Goal: Task Accomplishment & Management: Use online tool/utility

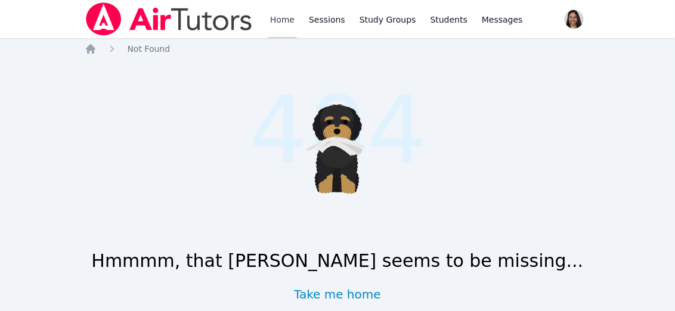
click at [286, 20] on link "Home" at bounding box center [282, 19] width 29 height 38
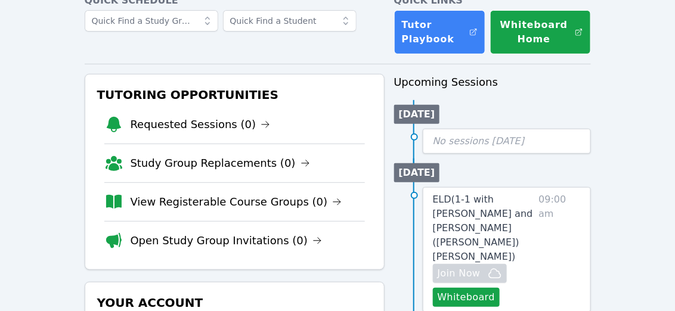
scroll to position [116, 0]
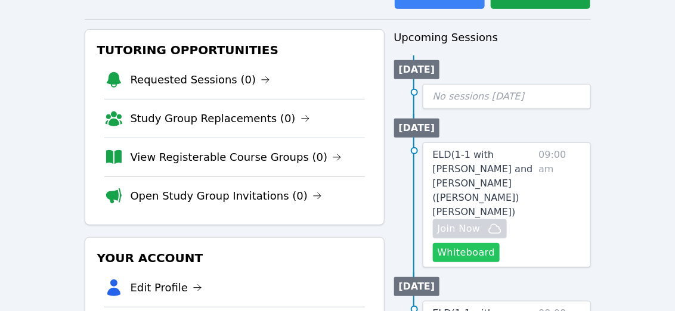
click at [472, 243] on button "Whiteboard" at bounding box center [466, 252] width 67 height 19
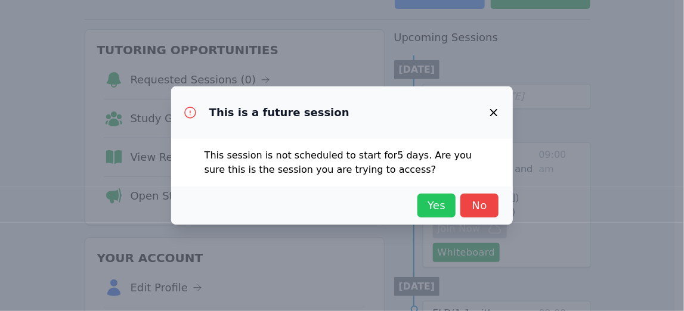
click at [446, 199] on span "Yes" at bounding box center [437, 205] width 26 height 17
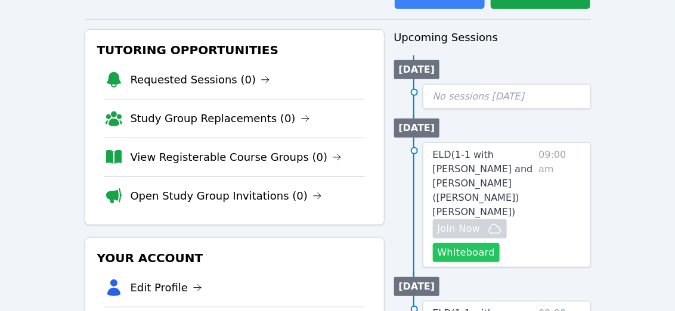
click at [468, 243] on button "Whiteboard" at bounding box center [466, 252] width 67 height 19
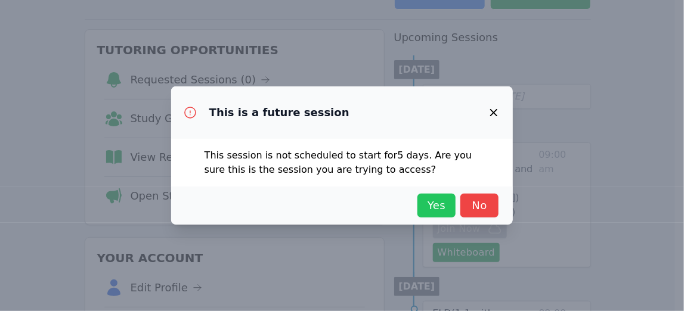
click at [443, 198] on span "Yes" at bounding box center [437, 205] width 26 height 17
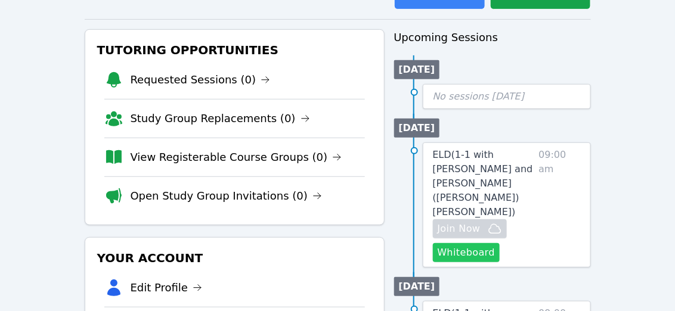
click at [474, 243] on button "Whiteboard" at bounding box center [466, 252] width 67 height 19
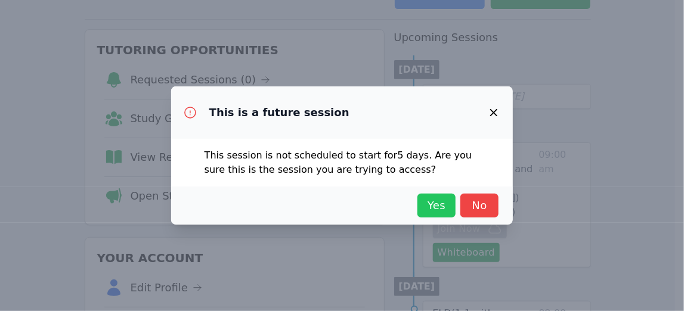
click at [440, 205] on span "Yes" at bounding box center [437, 205] width 26 height 17
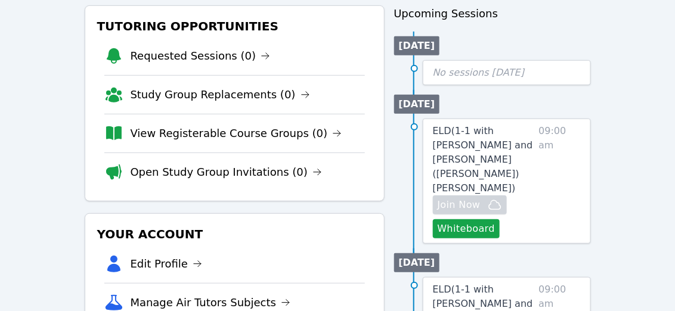
scroll to position [138, 0]
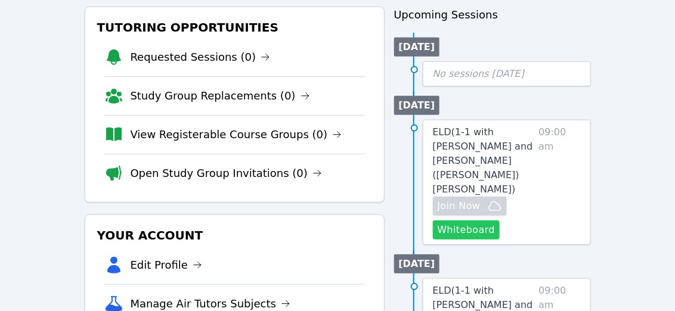
click at [465, 221] on button "Whiteboard" at bounding box center [466, 230] width 67 height 19
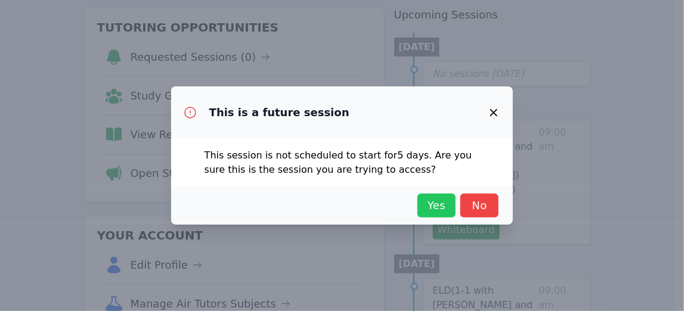
click at [434, 216] on button "Yes" at bounding box center [437, 206] width 38 height 24
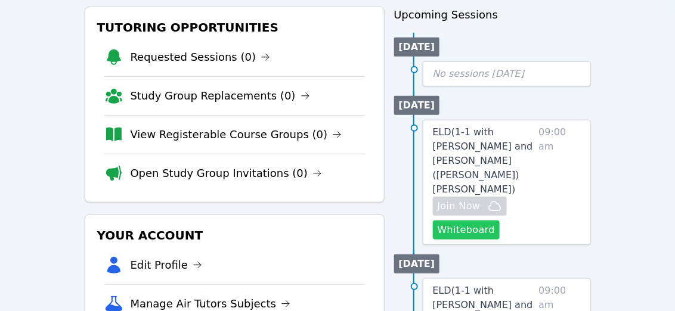
click at [455, 221] on button "Whiteboard" at bounding box center [466, 230] width 67 height 19
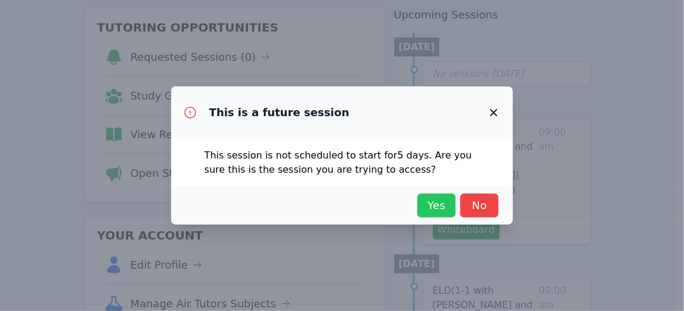
click at [434, 194] on button "Yes" at bounding box center [437, 206] width 38 height 24
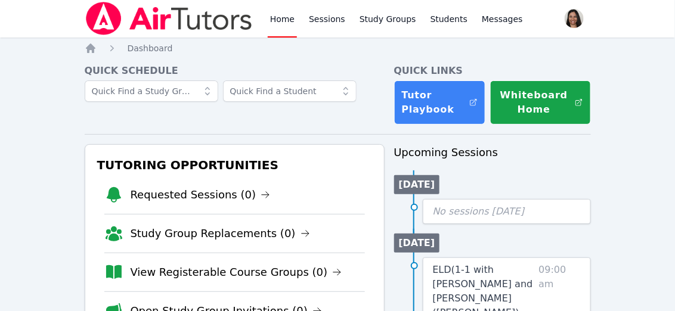
scroll to position [72, 0]
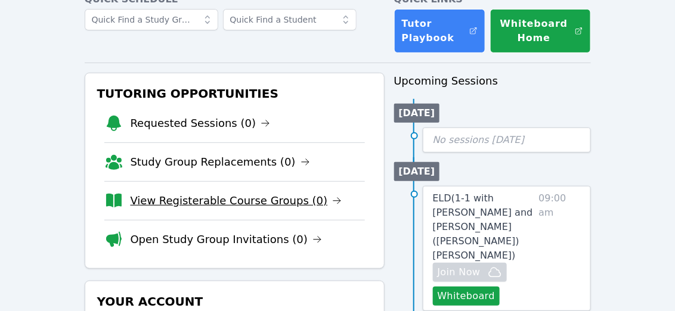
click at [332, 202] on icon at bounding box center [337, 201] width 10 height 10
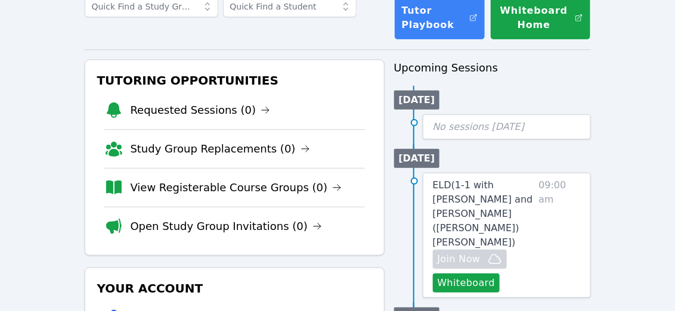
scroll to position [115, 0]
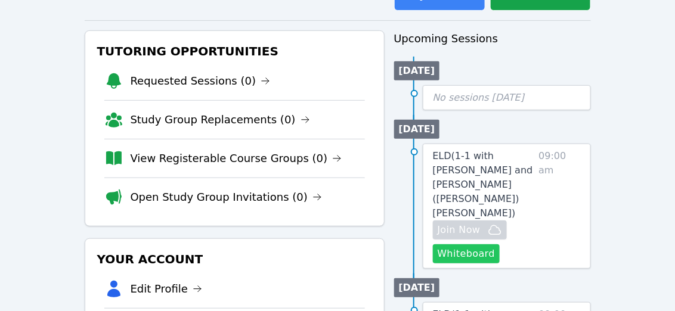
click at [468, 245] on button "Whiteboard" at bounding box center [466, 254] width 67 height 19
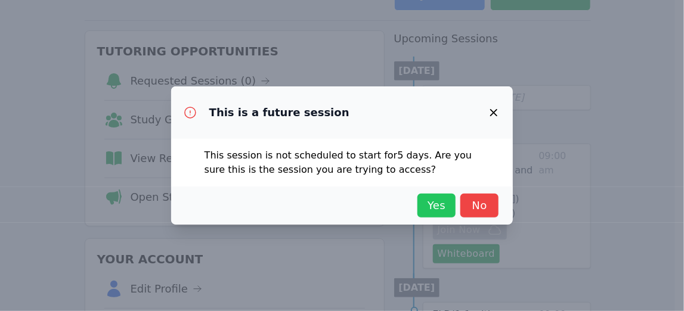
click at [434, 206] on span "Yes" at bounding box center [437, 205] width 26 height 17
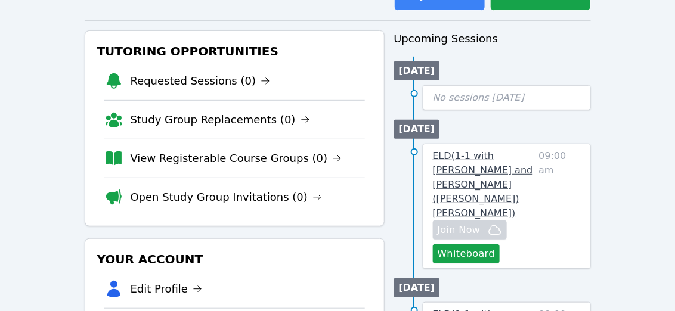
click at [481, 181] on span "ELD ( 1-1 with Rey MacKay and Jennifer (Jen) Grubbs )" at bounding box center [483, 184] width 100 height 69
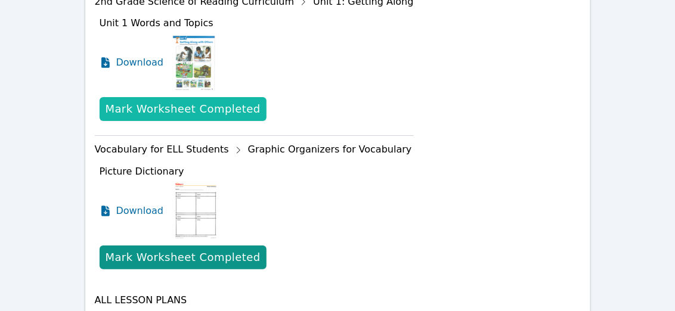
scroll to position [1164, 0]
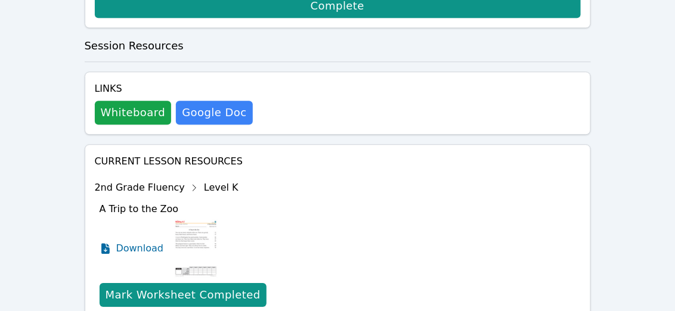
scroll to position [830, 0]
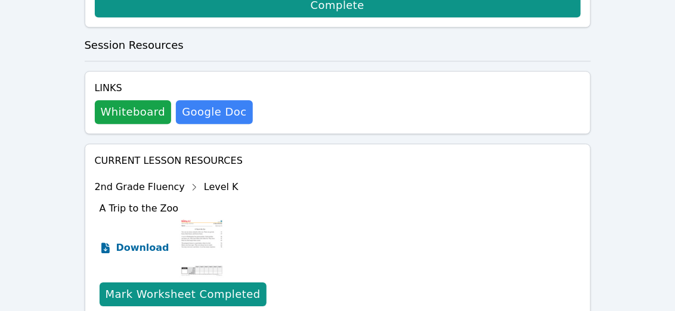
click at [154, 241] on span "Download" at bounding box center [142, 248] width 53 height 14
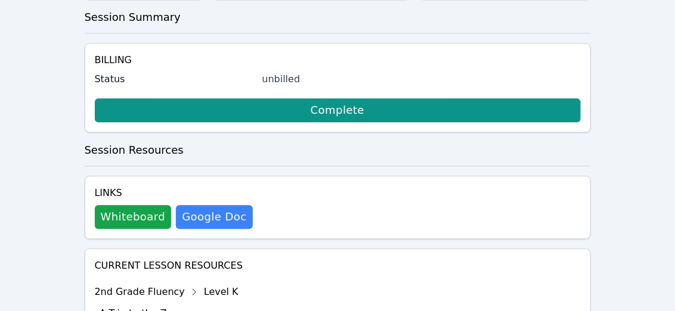
scroll to position [720, 0]
